Goal: Check status: Check status

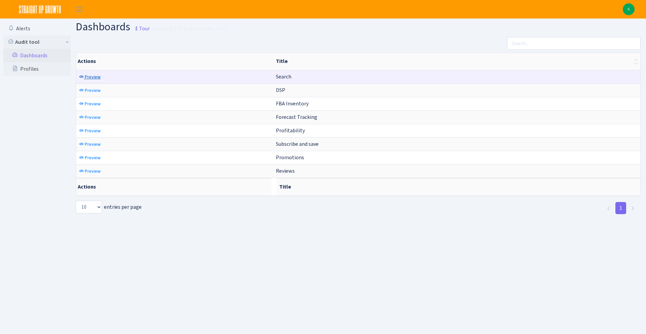
click at [94, 79] on span "Preview" at bounding box center [93, 77] width 16 height 6
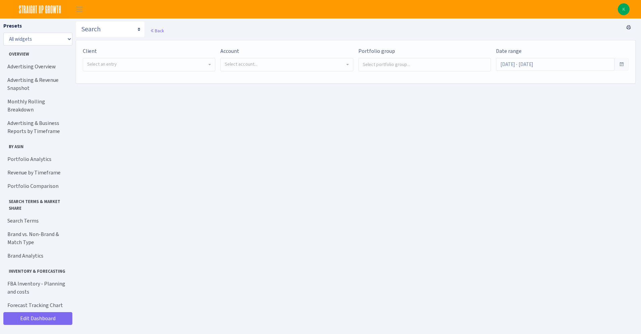
click at [176, 79] on div "Client - Bulletproof <span class="badge badge-success">Current</span><span clas…" at bounding box center [355, 61] width 559 height 43
click at [174, 71] on div "Client - Bulletproof <span class="badge badge-success">Current</span><span clas…" at bounding box center [147, 62] width 138 height 30
click at [170, 63] on span "Select an entry" at bounding box center [147, 64] width 120 height 7
select select "409"
select select
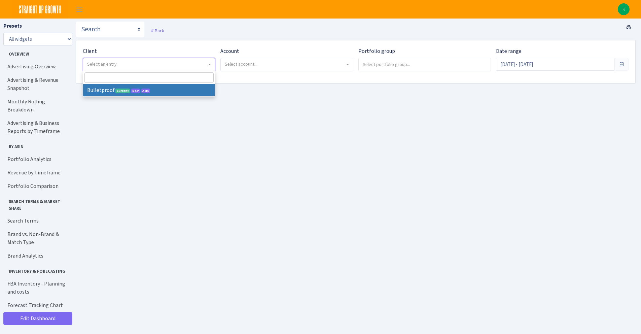
select select
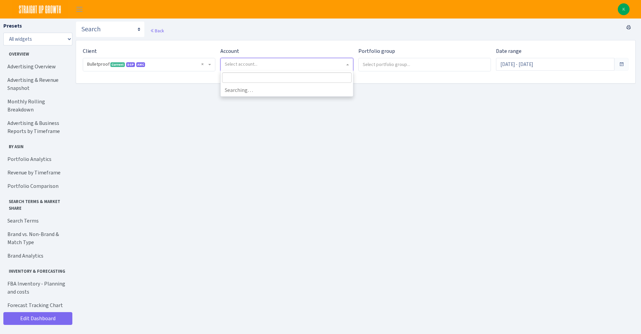
click at [268, 64] on span "Select account..." at bounding box center [285, 64] width 120 height 7
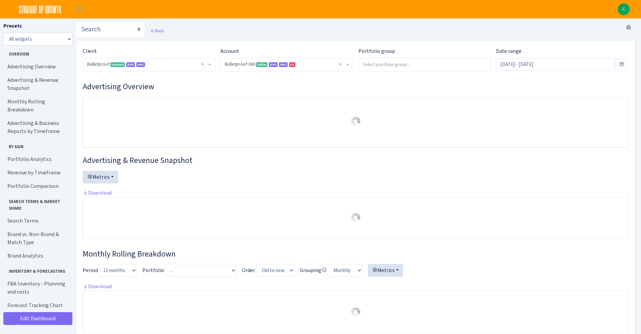
select select "3235730245795869"
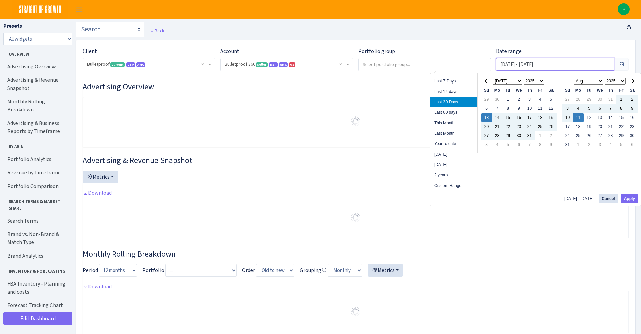
click at [520, 63] on input "Jul 13, 2025 - Aug 11, 2025" at bounding box center [555, 64] width 118 height 13
click at [480, 80] on div "Jan Feb Mar Apr May Jun Jul Aug Sep Oct Nov Dec 1925 1926 1927 1928 1929 1930 1…" at bounding box center [519, 113] width 79 height 74
click at [487, 79] on th at bounding box center [486, 81] width 11 height 9
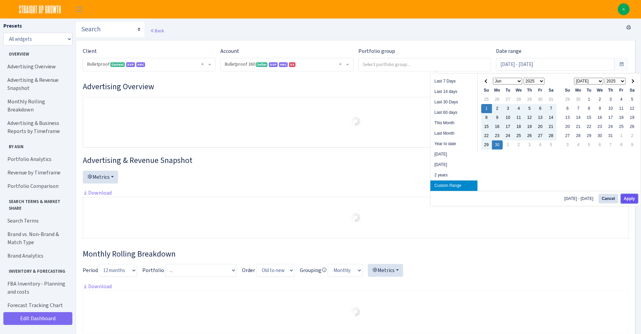
click at [632, 196] on button "Apply" at bounding box center [629, 198] width 17 height 9
type input "Jun 1, 2025 - Jun 30, 2025"
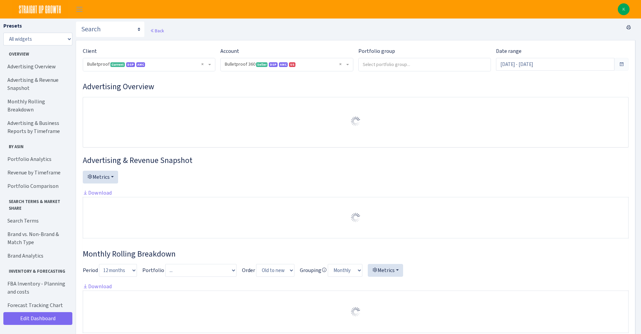
select select "3235730245795869"
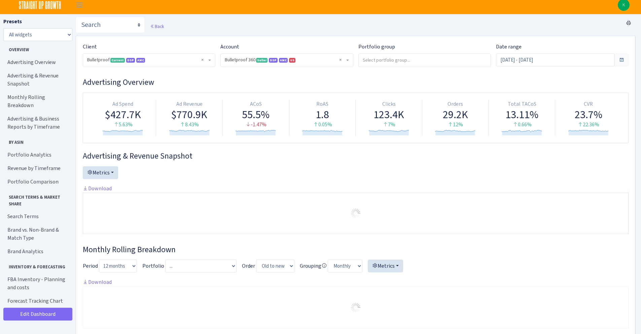
scroll to position [0, 0]
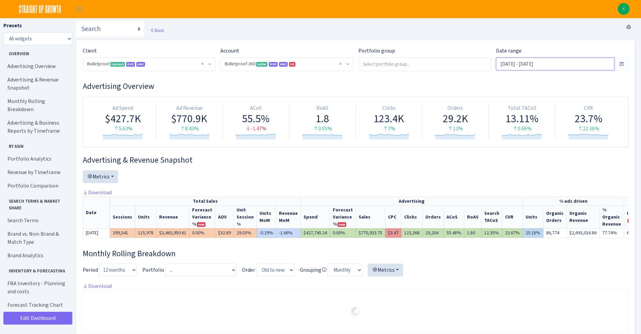
click at [565, 70] on input "[DATE] - [DATE]" at bounding box center [555, 64] width 118 height 13
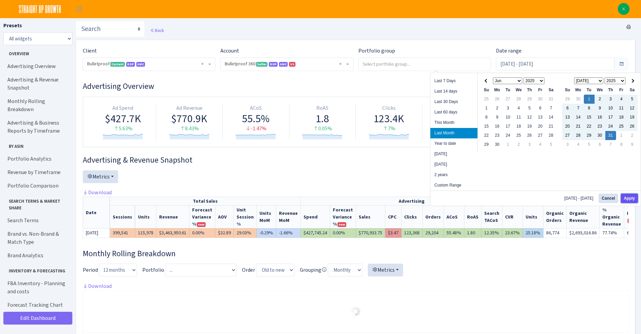
click at [630, 197] on button "Apply" at bounding box center [629, 197] width 17 height 9
type input "Jul 1, 2025 - Jul 31, 2025"
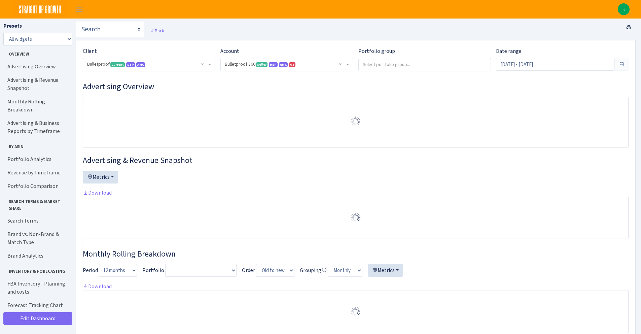
select select "3235730245795869"
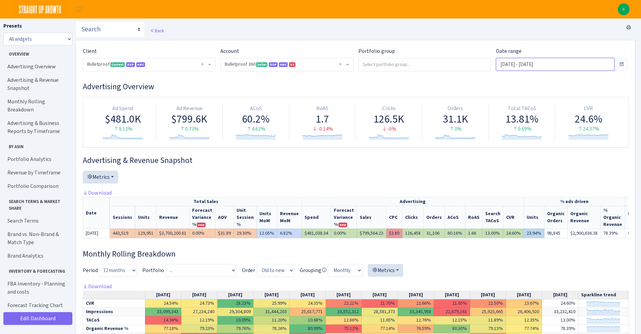
click at [514, 60] on input "Jul 1, 2025 - Jul 31, 2025" at bounding box center [555, 64] width 118 height 13
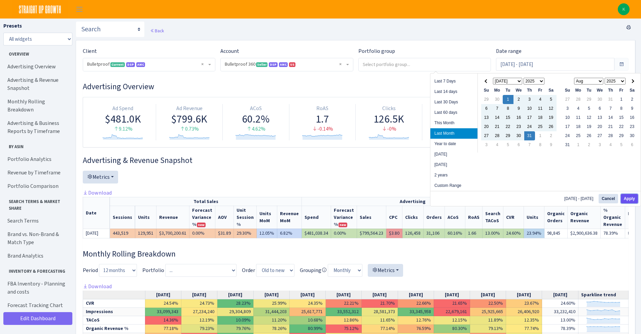
click at [624, 198] on button "Apply" at bounding box center [629, 198] width 17 height 9
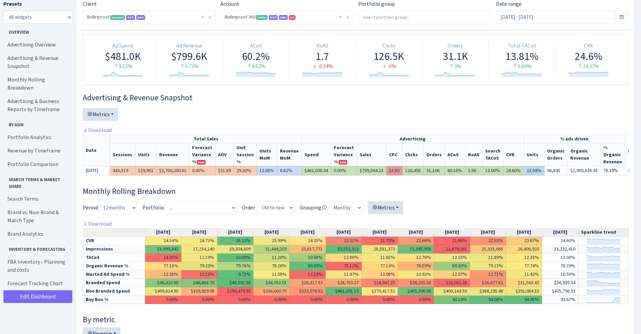
scroll to position [15, 0]
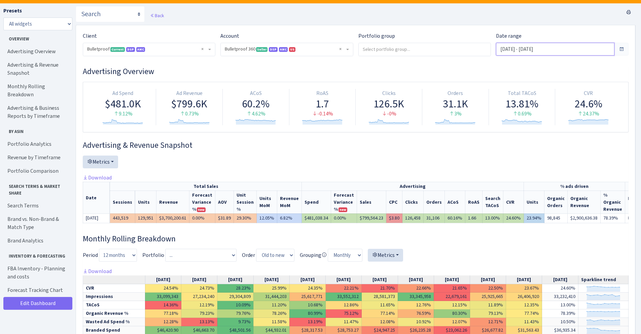
click at [534, 45] on input "[DATE] - [DATE]" at bounding box center [555, 49] width 118 height 13
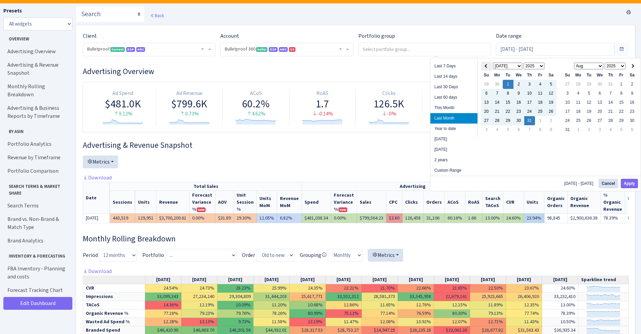
click at [488, 64] on th at bounding box center [486, 66] width 11 height 9
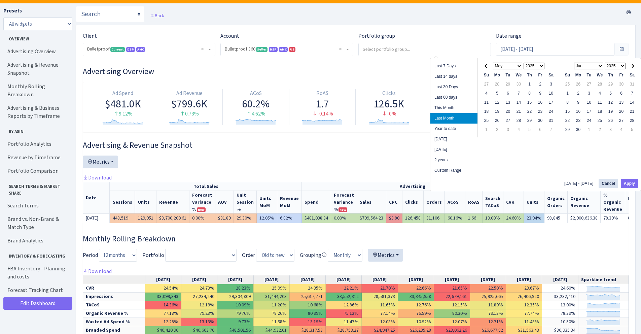
click at [488, 64] on th at bounding box center [486, 66] width 11 height 9
click at [632, 65] on span at bounding box center [632, 66] width 4 height 4
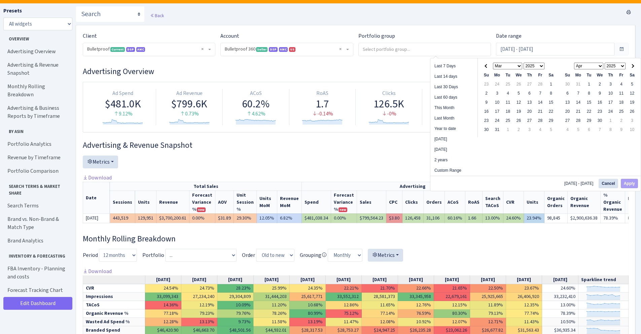
click at [632, 65] on span at bounding box center [632, 66] width 4 height 4
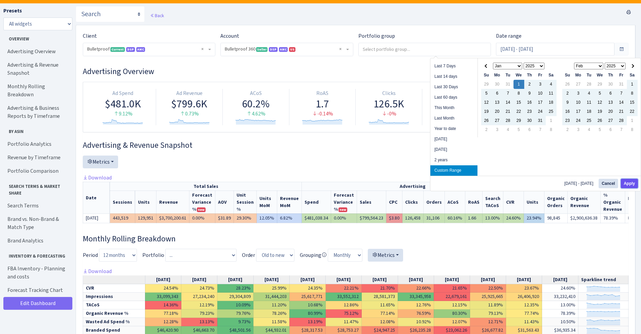
click at [632, 179] on button "Apply" at bounding box center [629, 183] width 17 height 9
type input "Jan 1, 2025 - Jul 31, 2025"
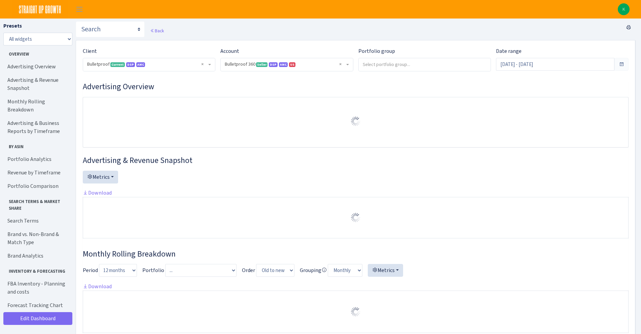
select select "3235730245795869"
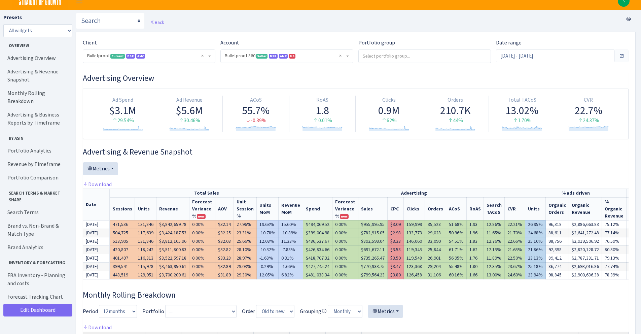
scroll to position [17, 0]
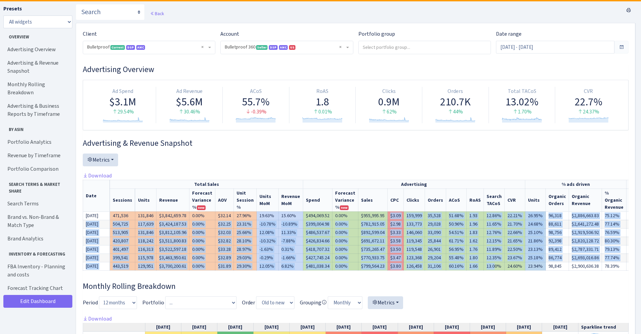
drag, startPoint x: 380, startPoint y: 219, endPoint x: 483, endPoint y: 263, distance: 111.7
click at [483, 263] on tbody "Jan 2025 471,536 131,846 $3,842,659.78 0.00% $32.14 27.96% 19.63% 15.60% 33,552…" at bounding box center [409, 240] width 653 height 59
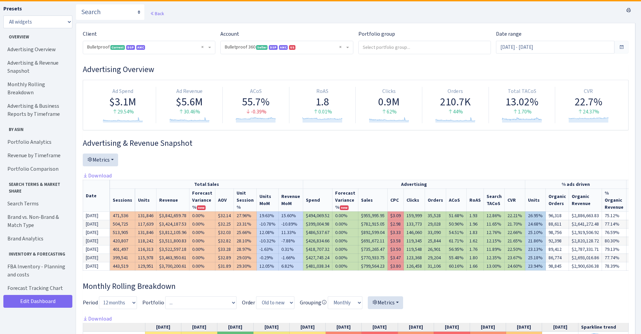
click at [508, 287] on h3 "Monthly Rolling Breakdown" at bounding box center [356, 286] width 546 height 10
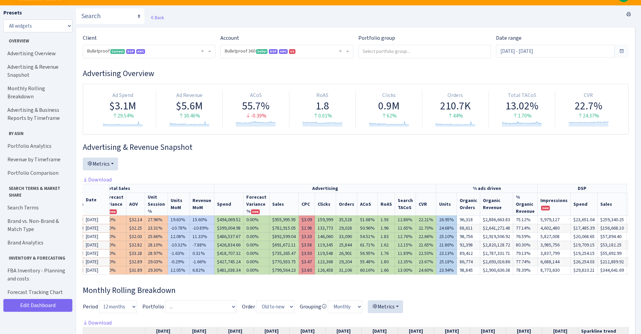
scroll to position [0, 0]
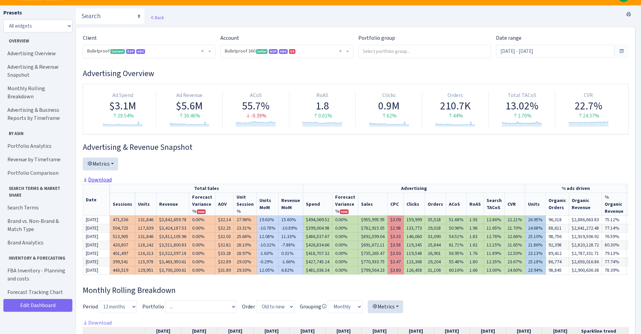
click at [89, 180] on link "Download" at bounding box center [97, 179] width 29 height 7
click at [524, 48] on input "Jan 1, 2025 - Jul 31, 2025" at bounding box center [555, 51] width 118 height 13
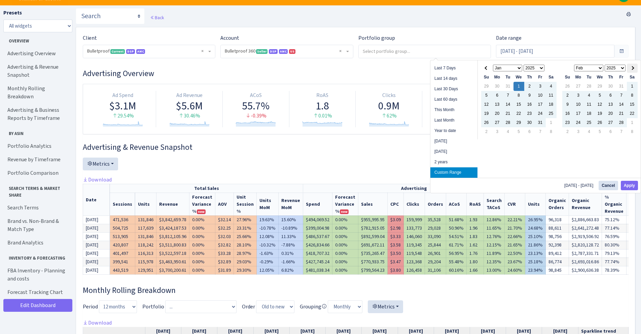
click at [634, 65] on th at bounding box center [632, 68] width 11 height 9
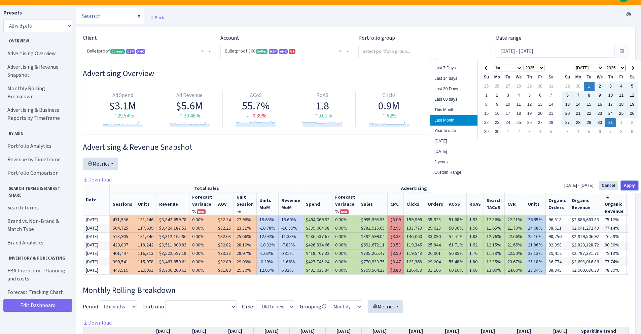
click at [631, 181] on button "Apply" at bounding box center [629, 185] width 17 height 9
type input "[DATE] - [DATE]"
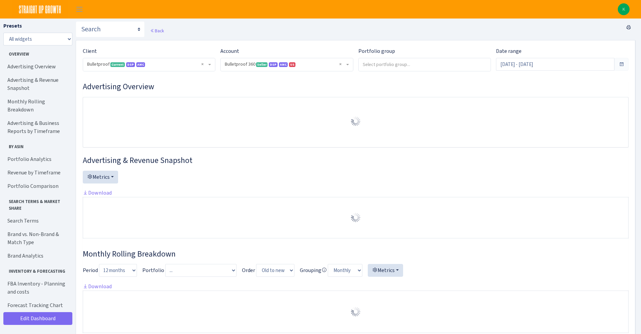
select select "3235730245795869"
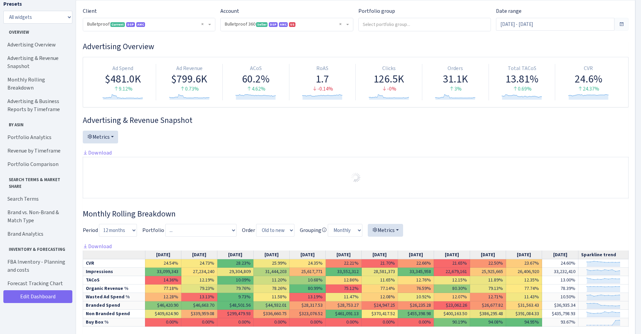
scroll to position [70, 0]
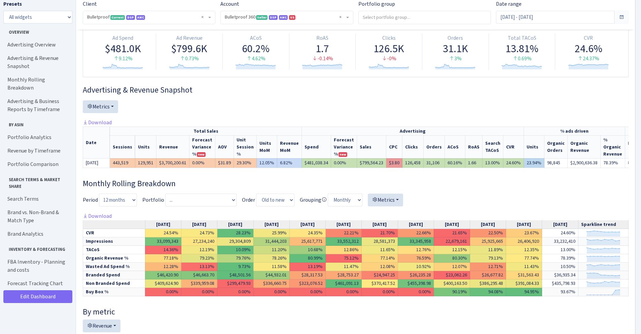
click at [146, 229] on th "[DATE]" at bounding box center [163, 224] width 36 height 9
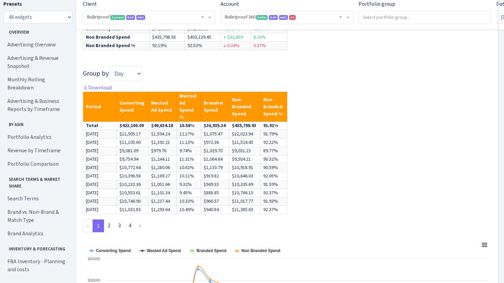
scroll to position [2934, 0]
